Goal: Task Accomplishment & Management: Complete application form

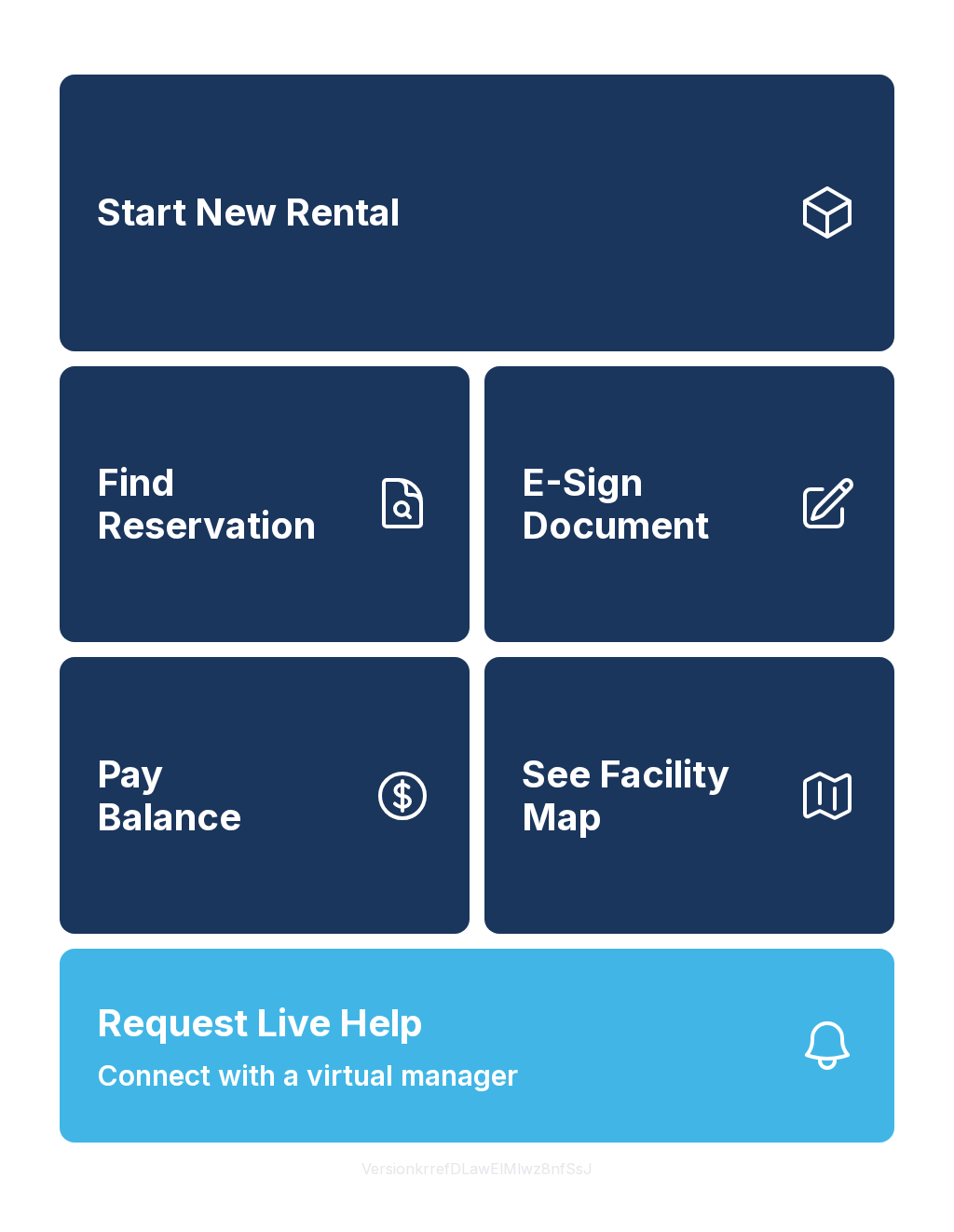
click at [830, 216] on icon at bounding box center [827, 212] width 60 height 60
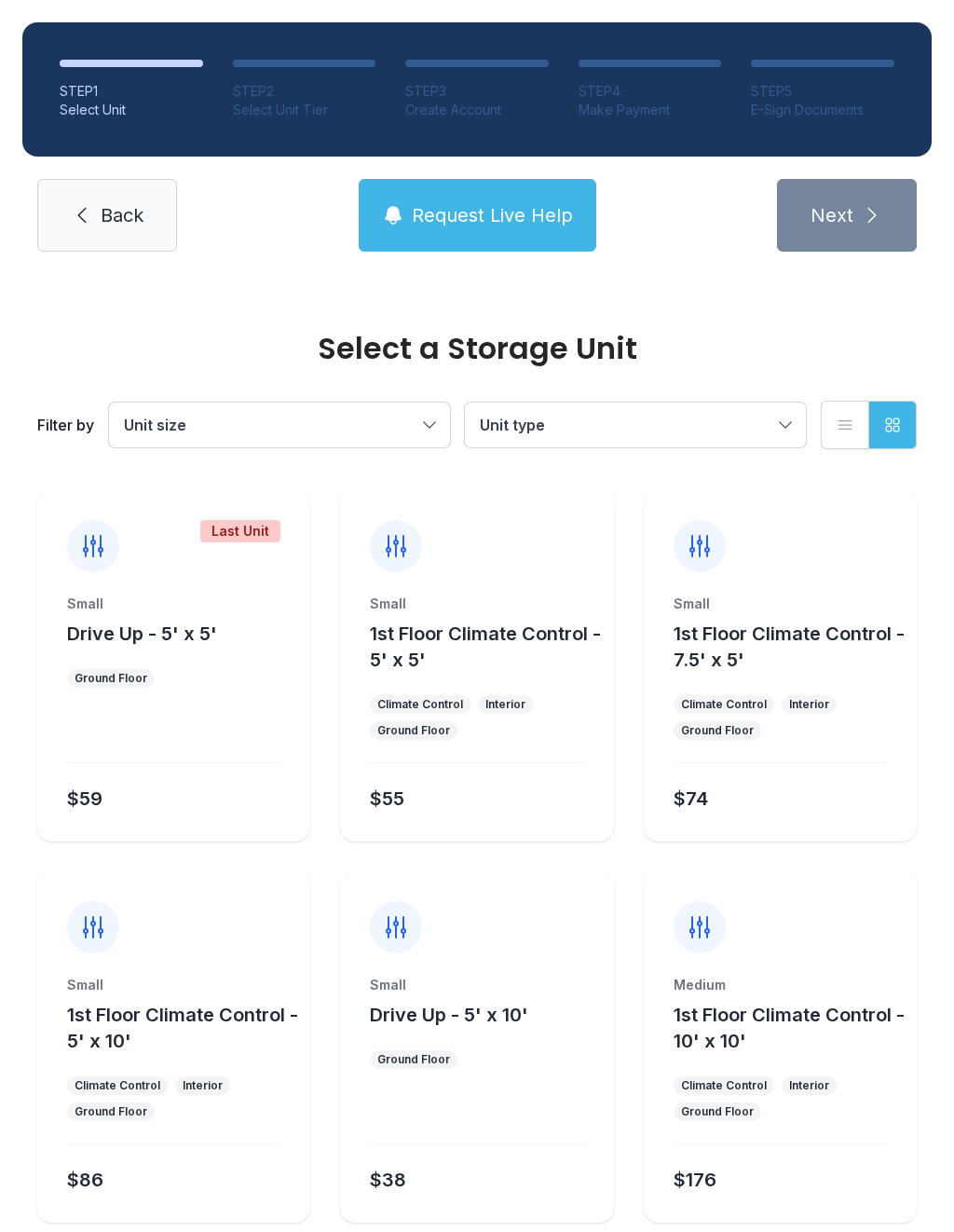
click at [195, 707] on div "Small Drive Up - 5' x 5' Ground Floor $59" at bounding box center [173, 718] width 273 height 247
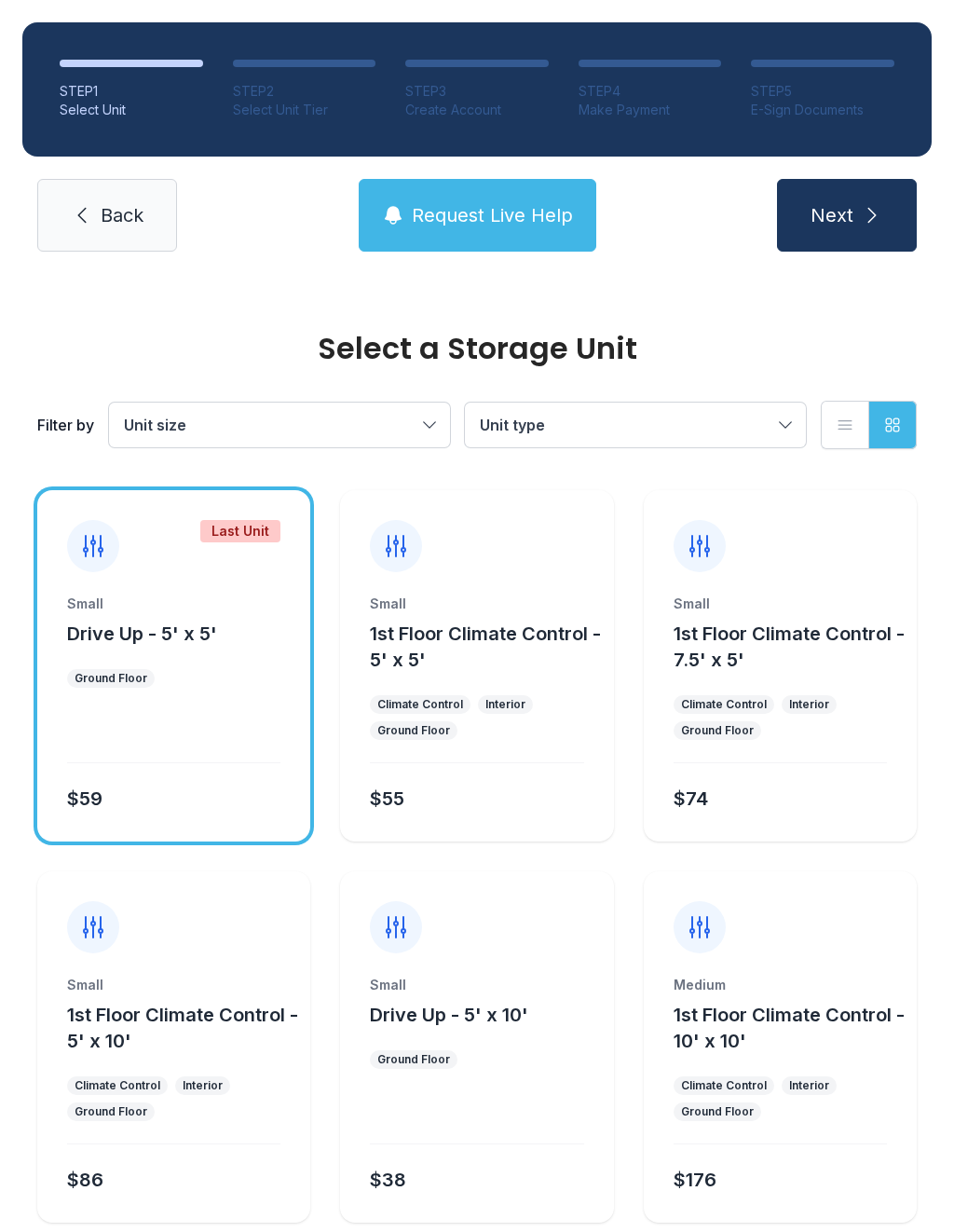
click at [853, 213] on span "Next" at bounding box center [832, 215] width 43 height 26
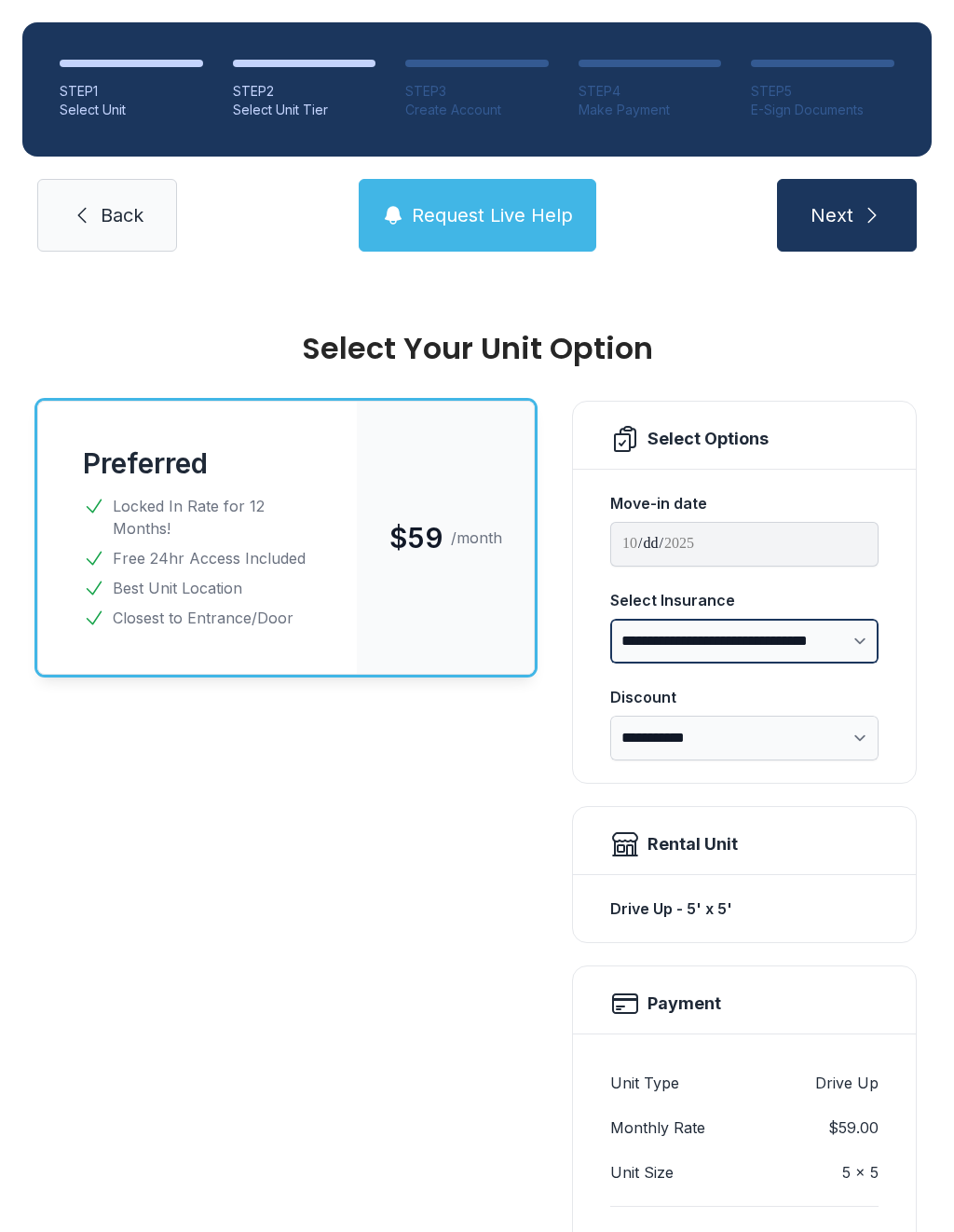
click at [849, 648] on select "**********" at bounding box center [744, 640] width 268 height 44
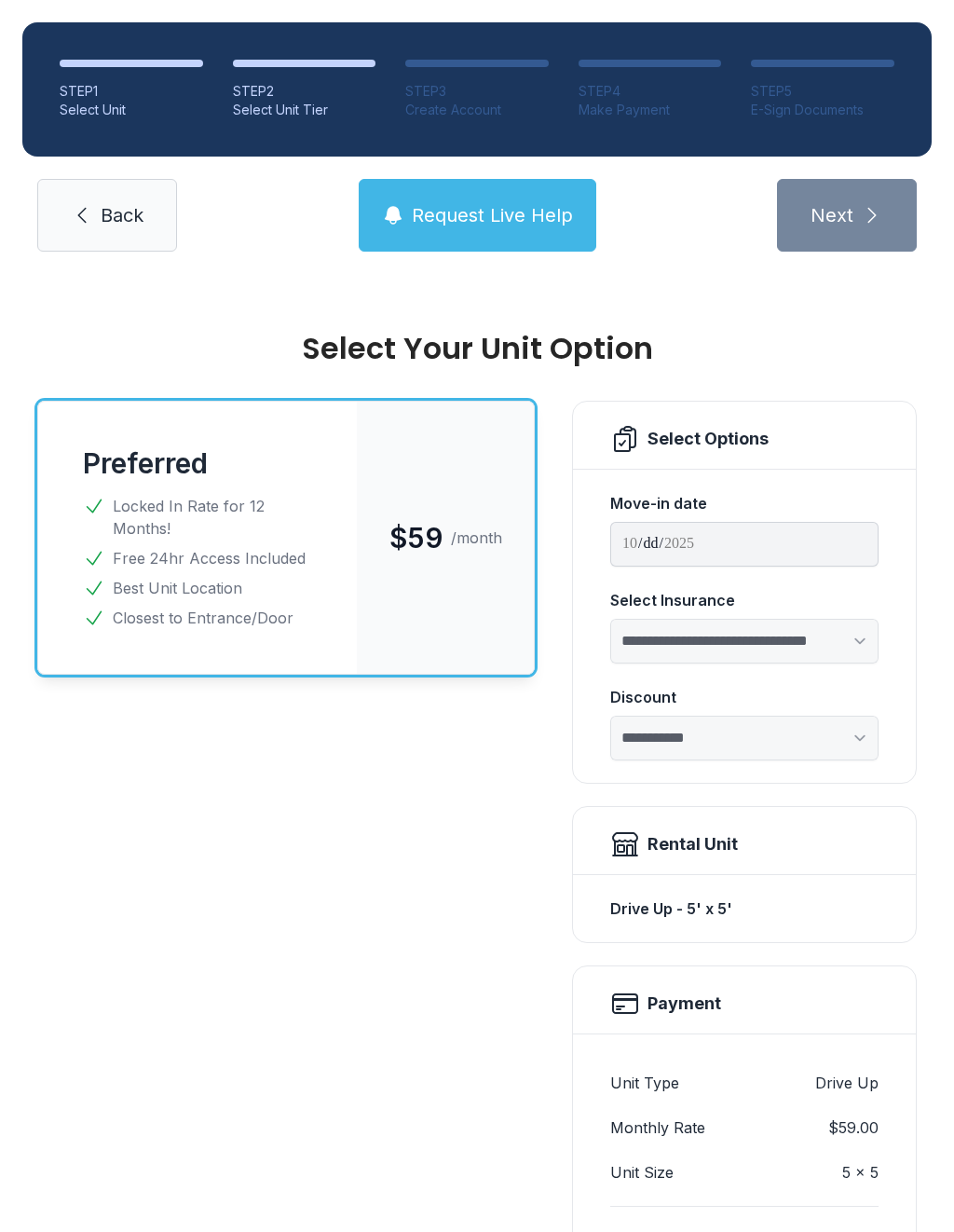
select select "****"
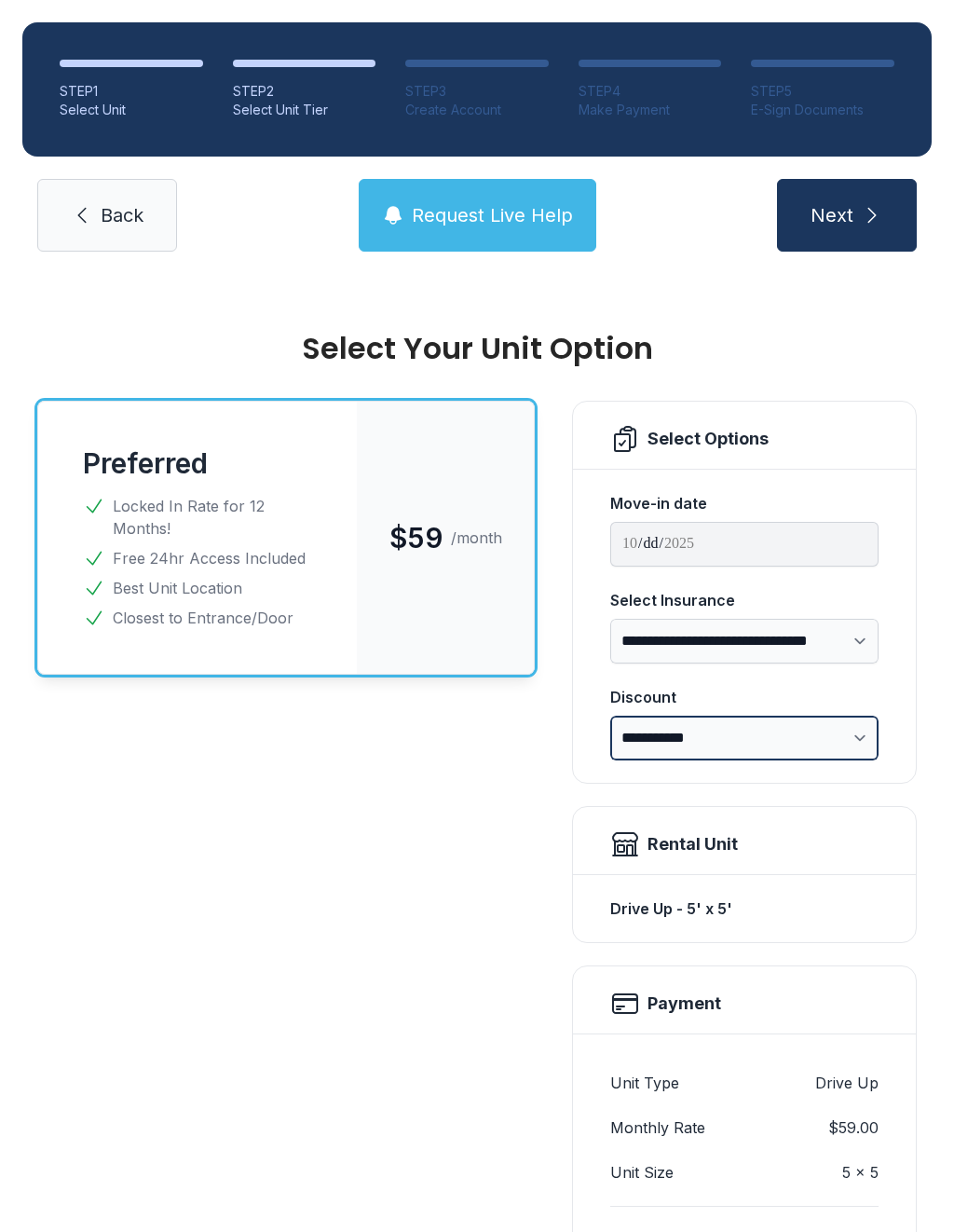
click at [853, 744] on select "**********" at bounding box center [744, 738] width 268 height 44
click at [133, 228] on link "Back" at bounding box center [107, 216] width 140 height 73
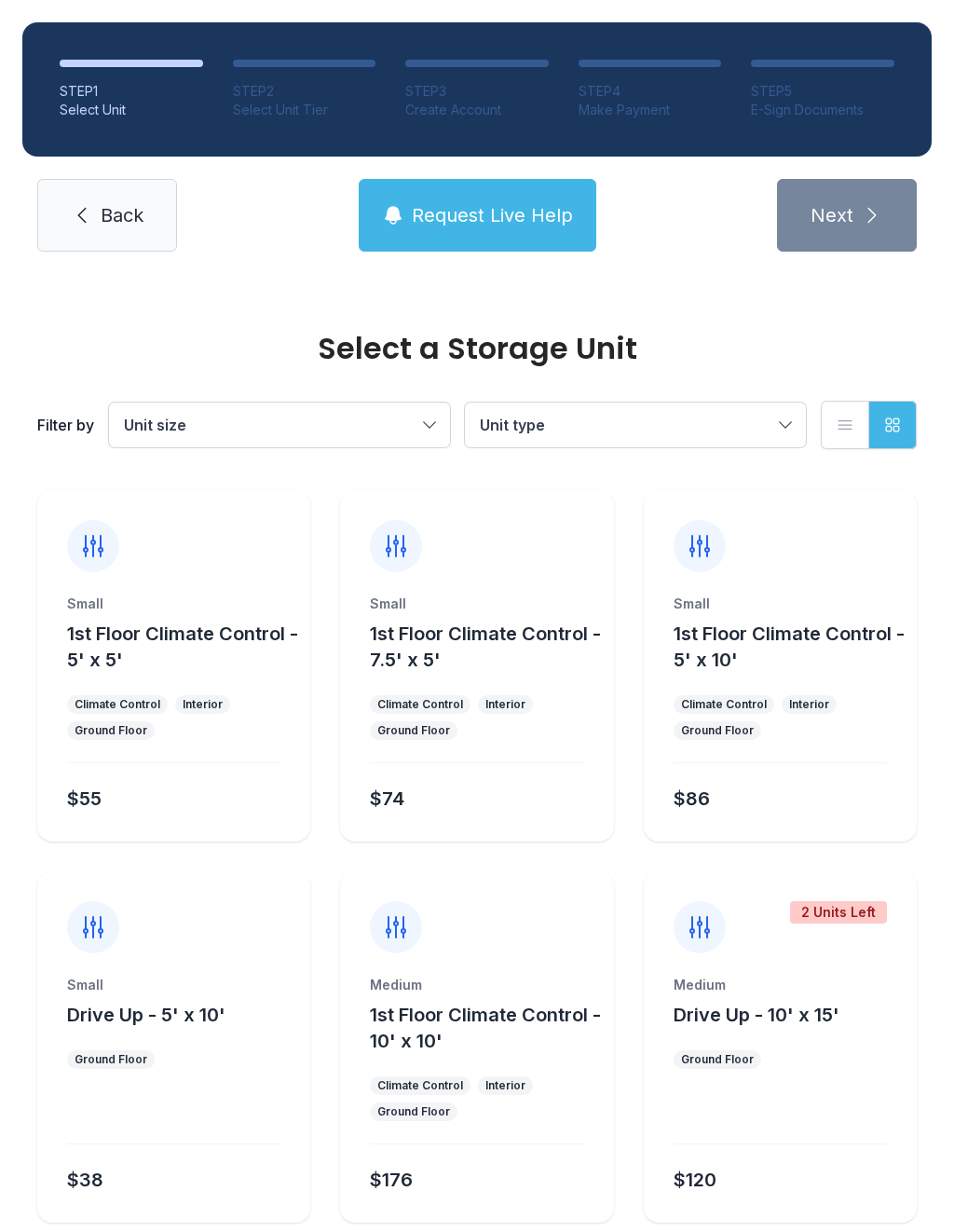
click at [100, 234] on link "Back" at bounding box center [107, 216] width 140 height 73
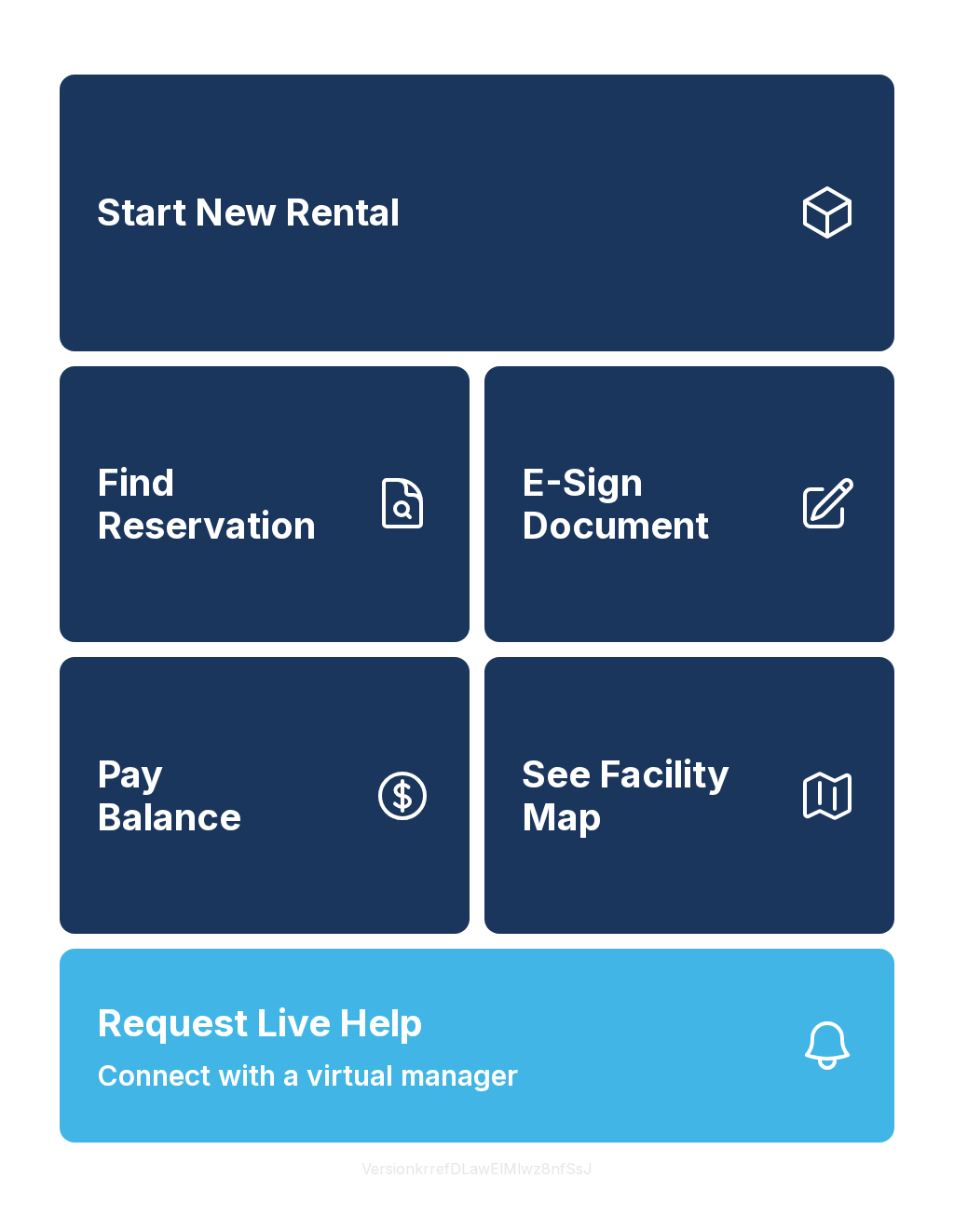
click at [318, 804] on button "Pay Balance" at bounding box center [265, 795] width 410 height 277
click at [661, 540] on span "E-Sign Document" at bounding box center [652, 503] width 261 height 85
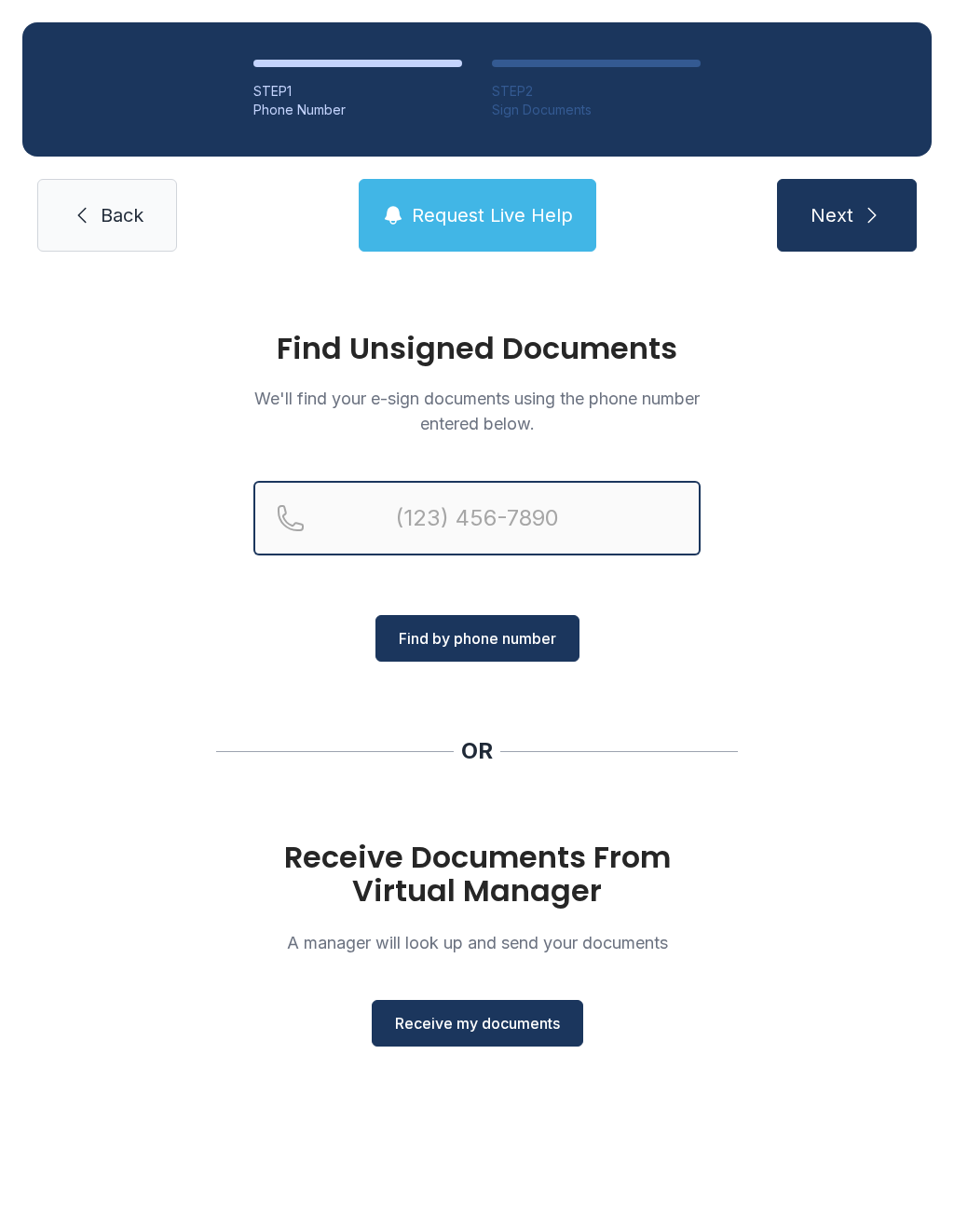
click at [470, 524] on input "Reservation phone number" at bounding box center [477, 518] width 447 height 75
type input "[PHONE_NUMBER]"
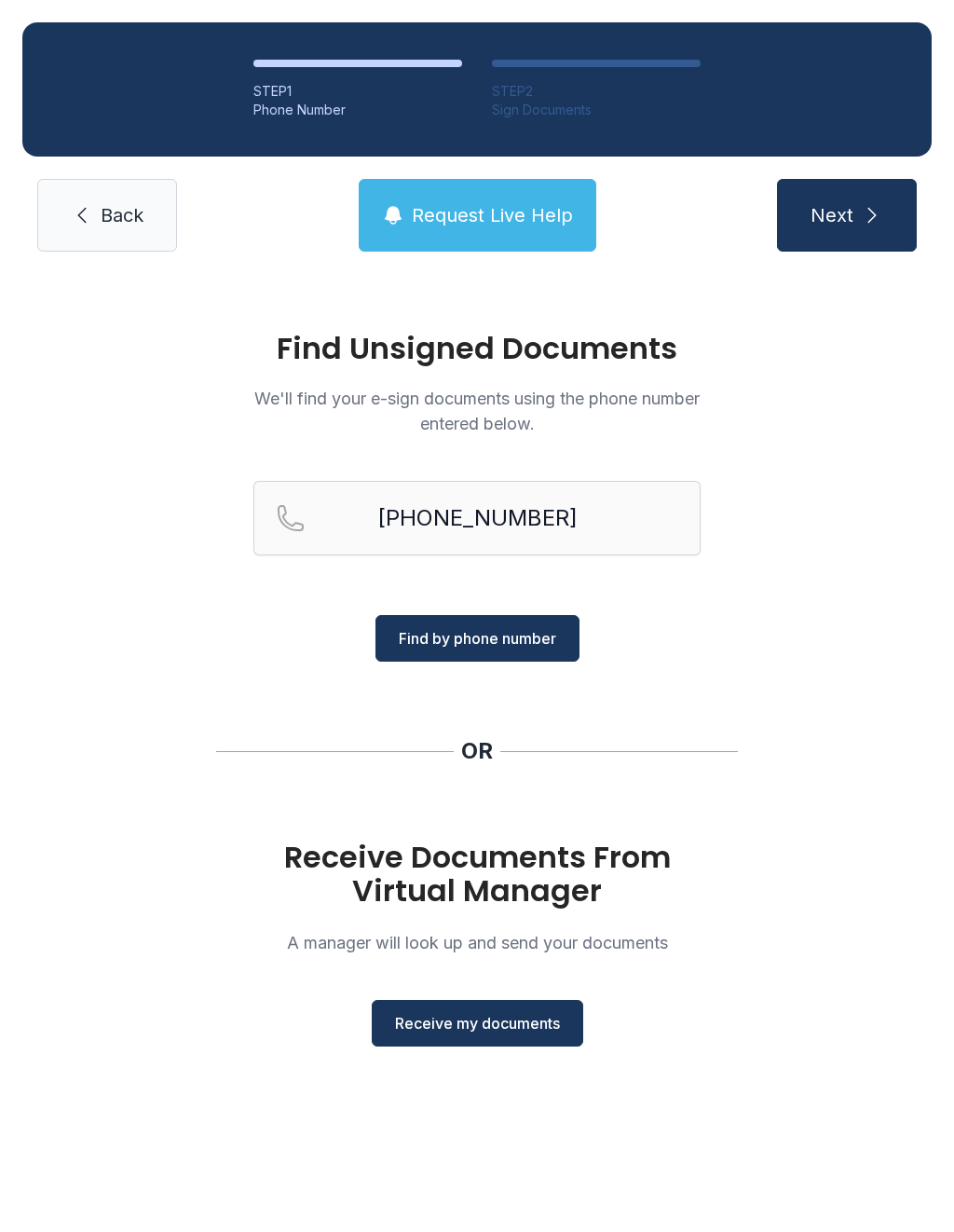
click at [526, 641] on span "Find by phone number" at bounding box center [477, 638] width 158 height 23
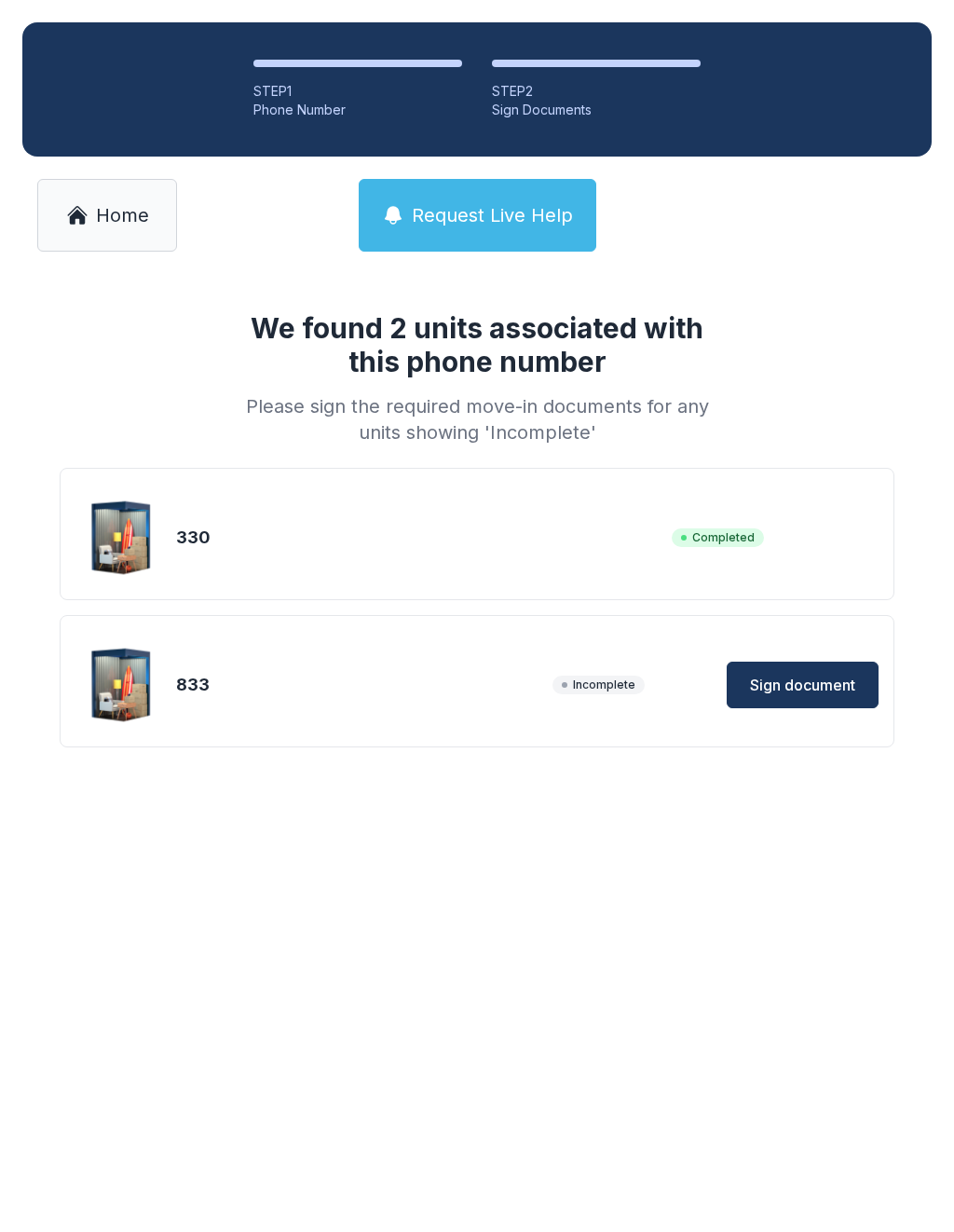
click at [787, 691] on span "Sign document" at bounding box center [802, 684] width 105 height 23
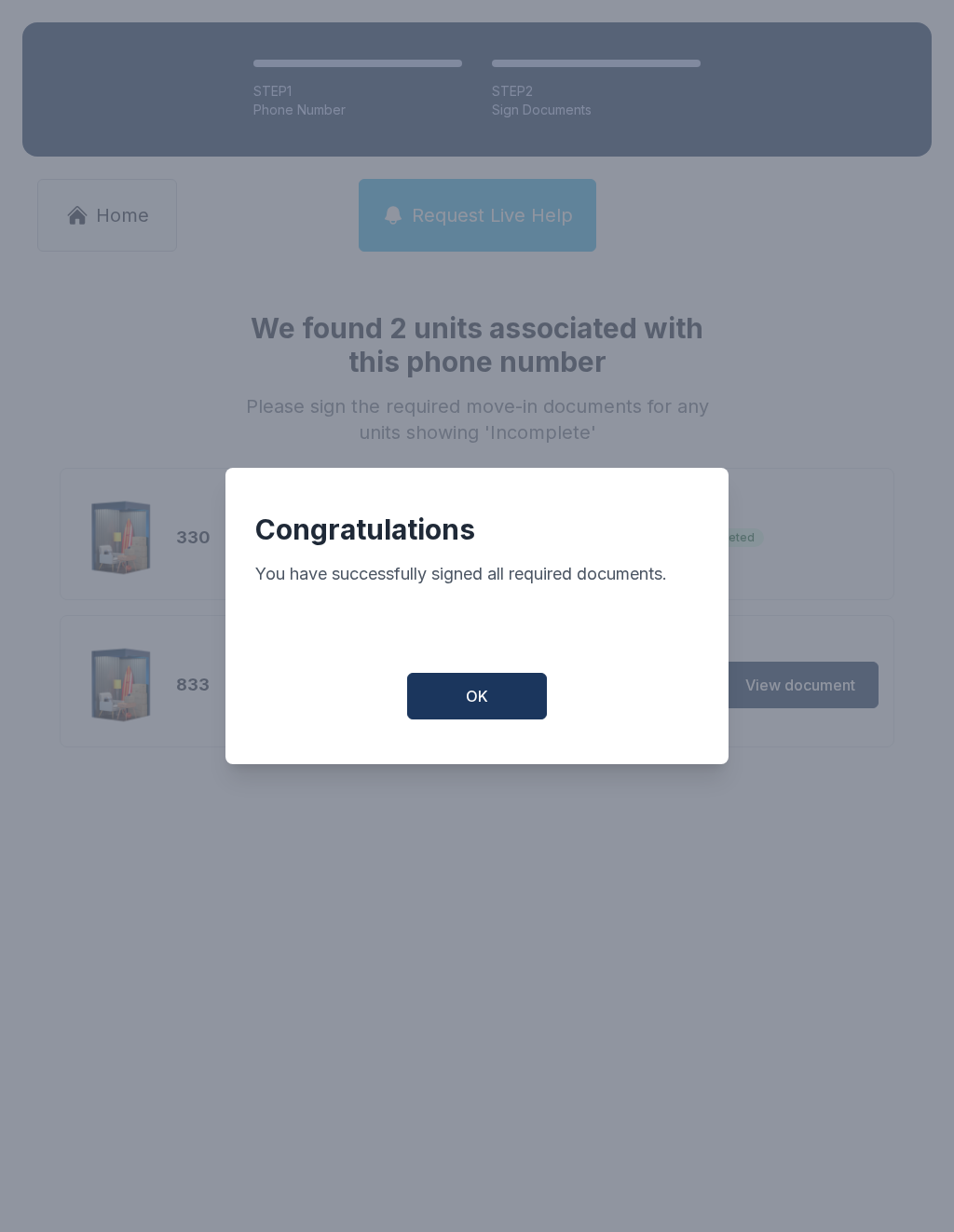
click at [491, 697] on button "OK" at bounding box center [477, 695] width 140 height 46
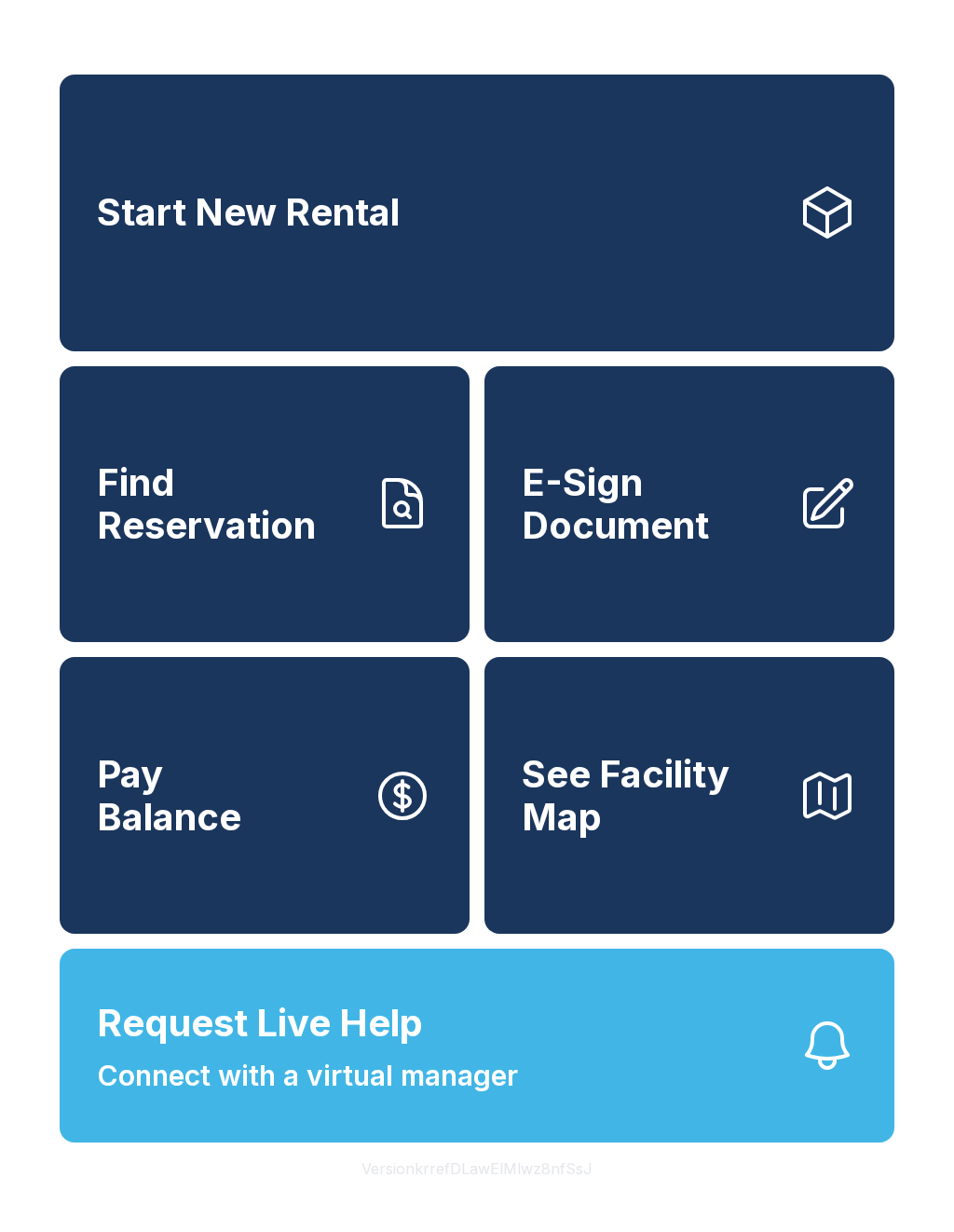
click at [705, 534] on span "E-Sign Document" at bounding box center [652, 503] width 261 height 85
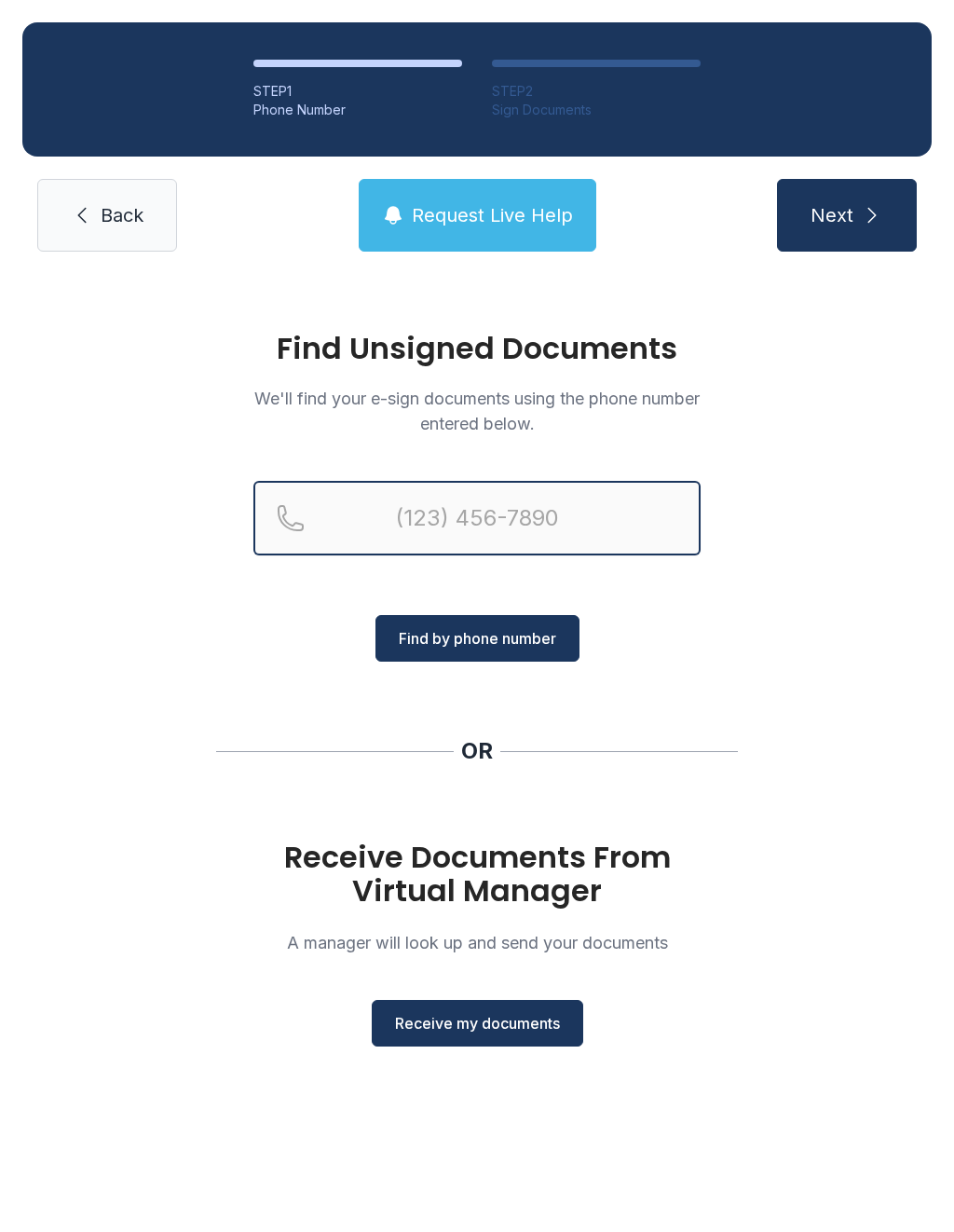
click at [473, 524] on input "Reservation phone number" at bounding box center [477, 518] width 447 height 75
type input "[PHONE_NUMBER]"
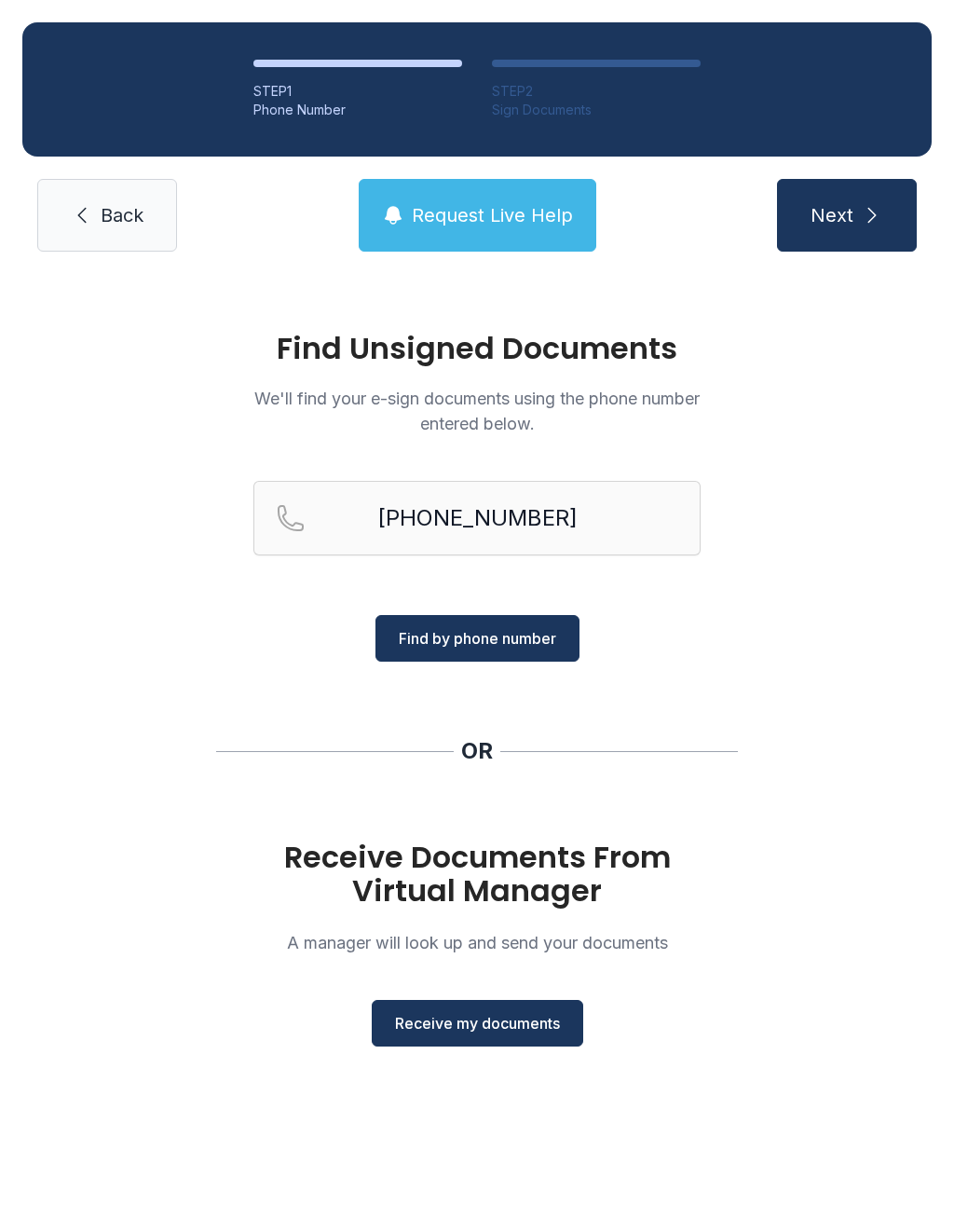
click at [513, 645] on span "Find by phone number" at bounding box center [477, 638] width 158 height 23
click at [503, 1029] on span "Receive my documents" at bounding box center [477, 1022] width 164 height 23
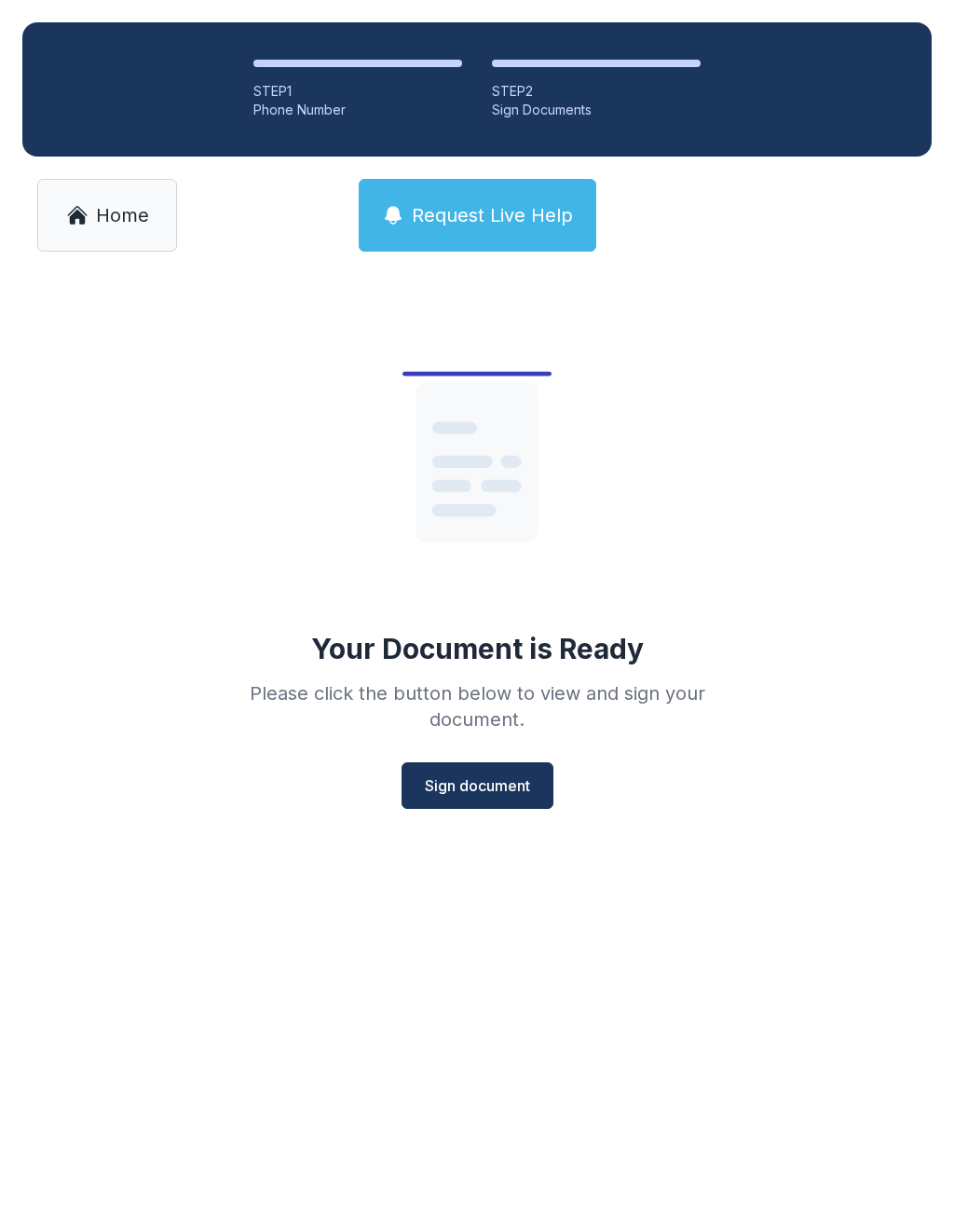
click at [496, 779] on span "Sign document" at bounding box center [477, 785] width 105 height 23
